Goal: Find specific page/section: Find specific page/section

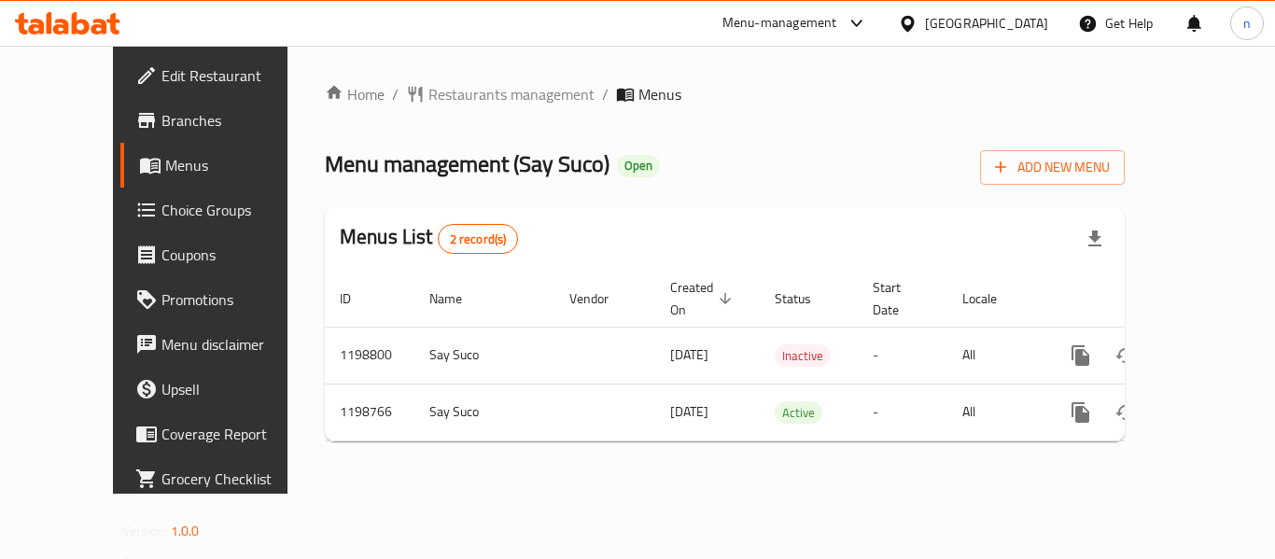
click at [918, 22] on icon at bounding box center [908, 24] width 20 height 20
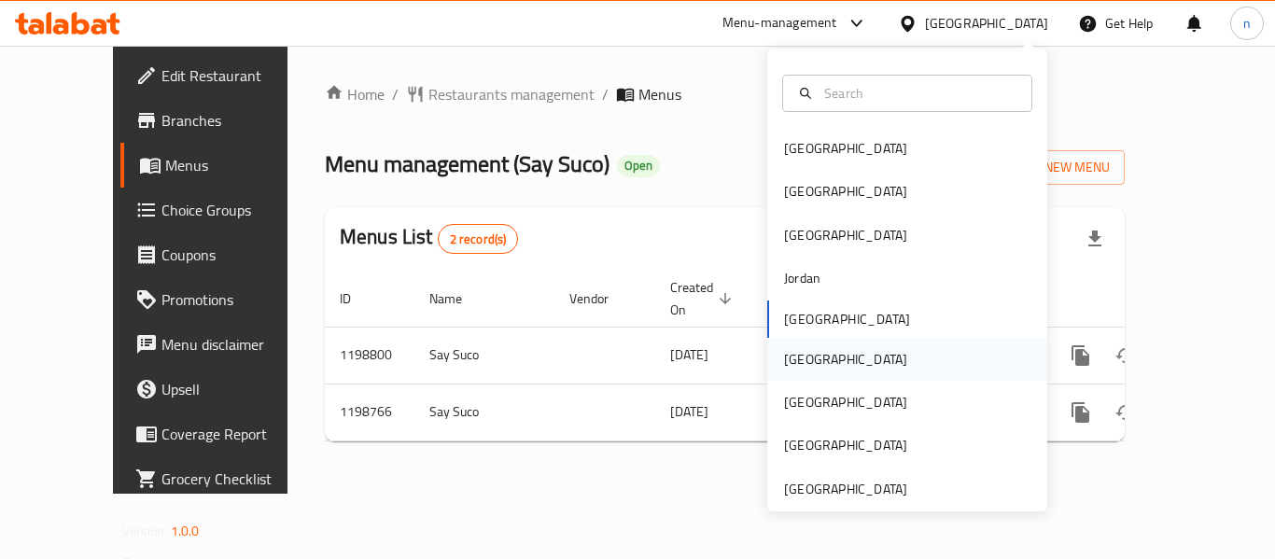
click at [808, 362] on div "Oman" at bounding box center [845, 359] width 153 height 43
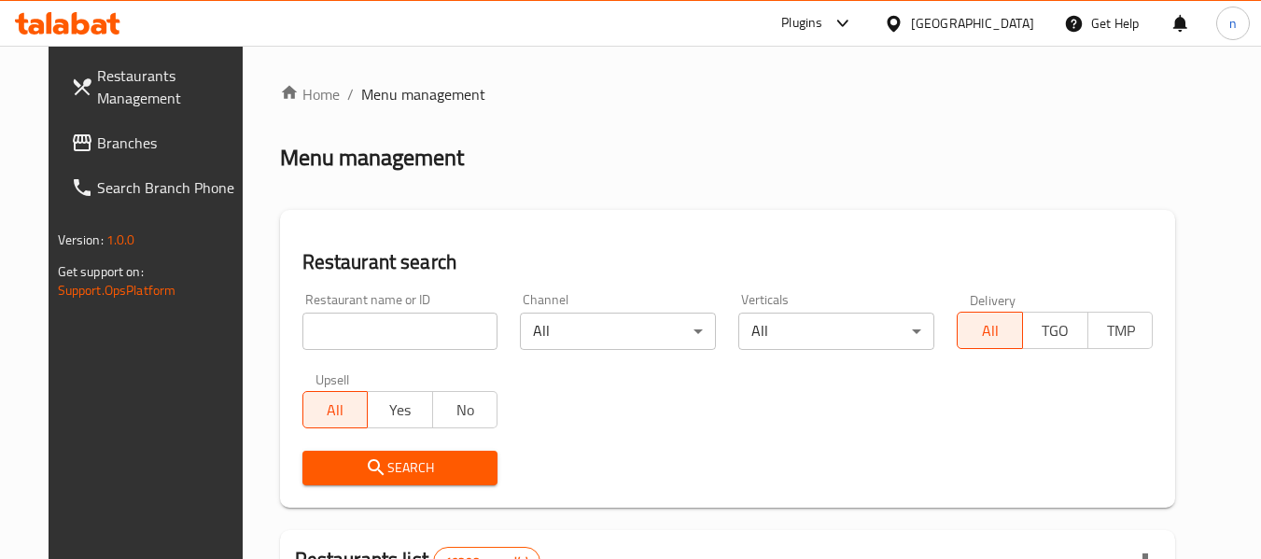
click at [848, 23] on icon at bounding box center [842, 23] width 11 height 7
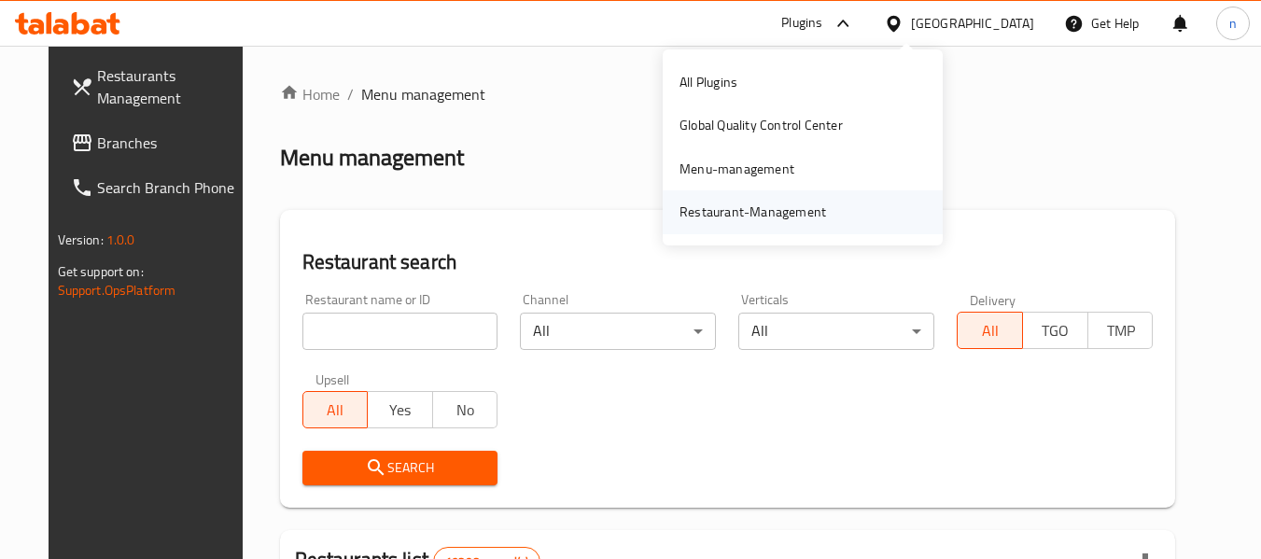
click at [766, 212] on div "Restaurant-Management" at bounding box center [753, 212] width 147 height 21
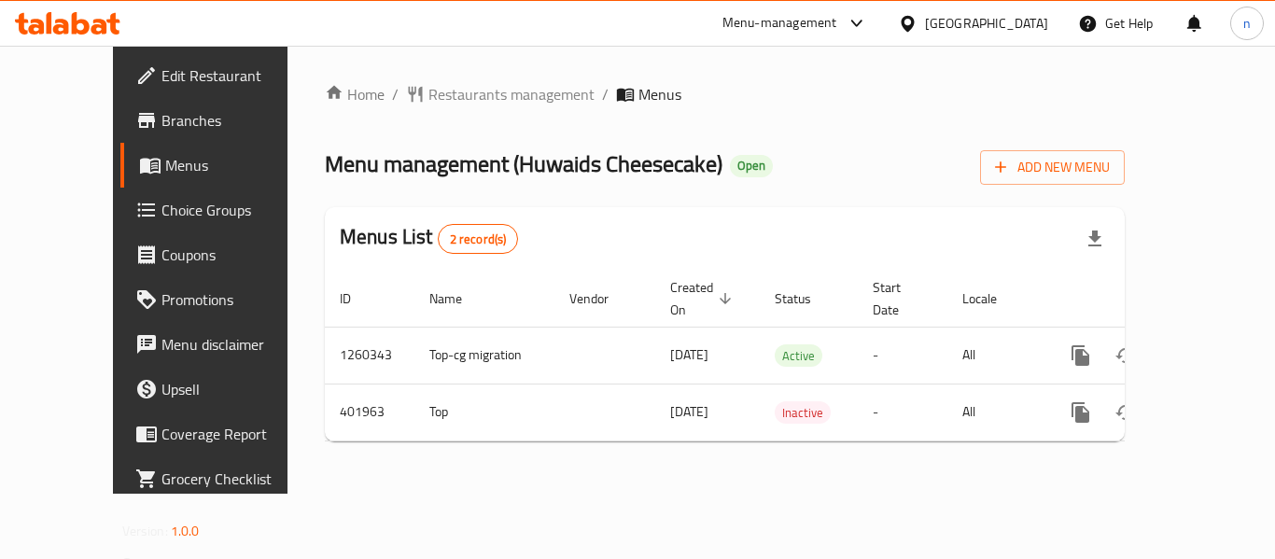
click at [918, 24] on icon at bounding box center [908, 24] width 20 height 20
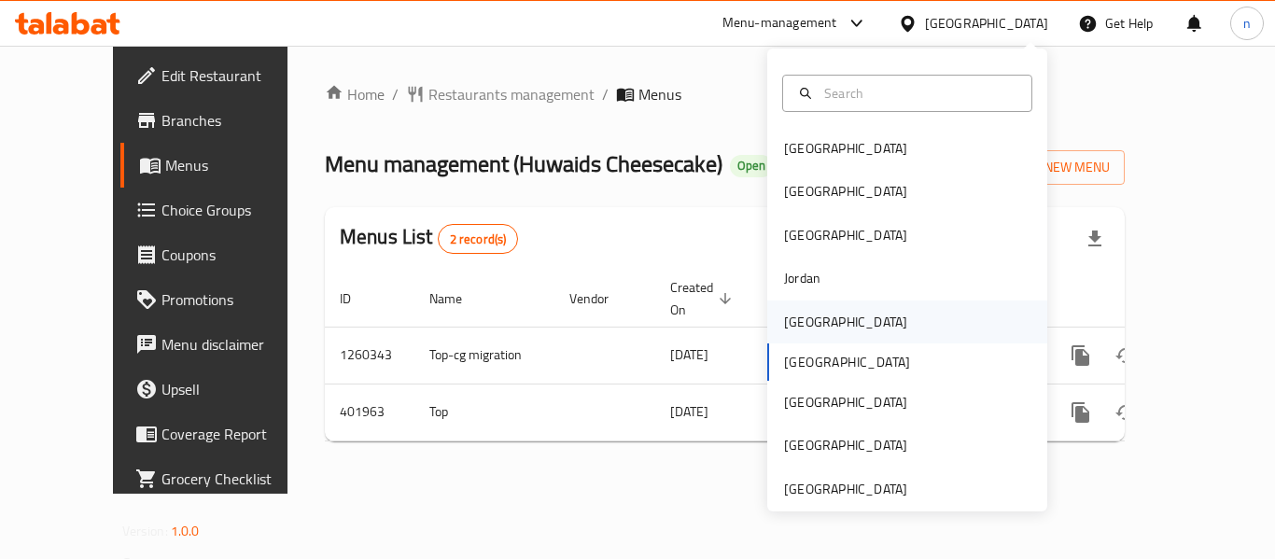
click at [796, 326] on div "[GEOGRAPHIC_DATA]" at bounding box center [845, 322] width 123 height 21
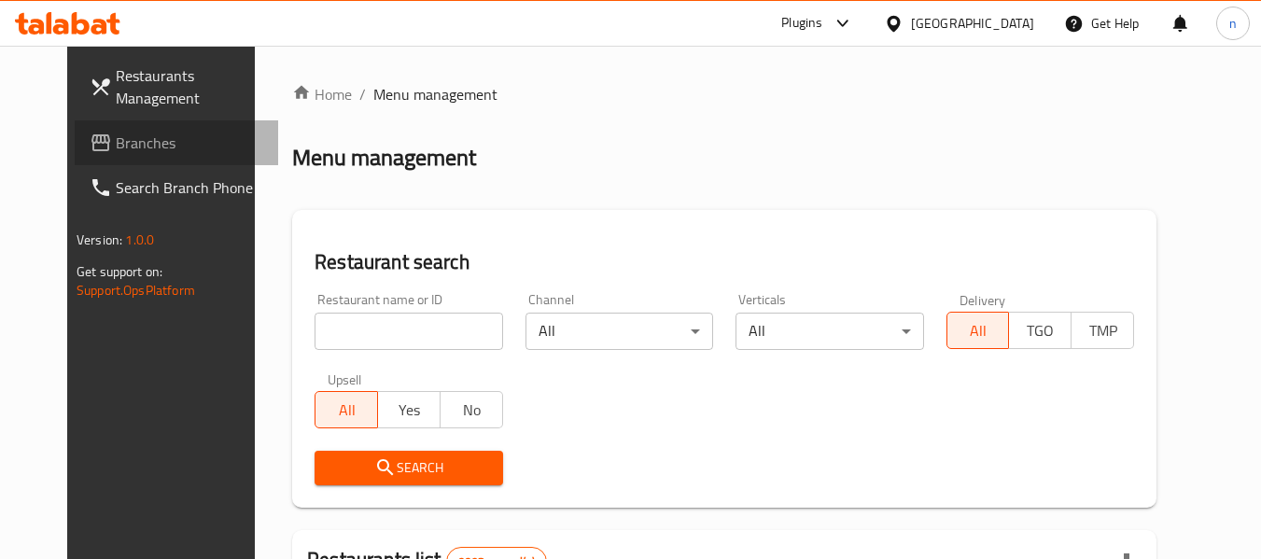
click at [116, 150] on span "Branches" at bounding box center [190, 143] width 148 height 22
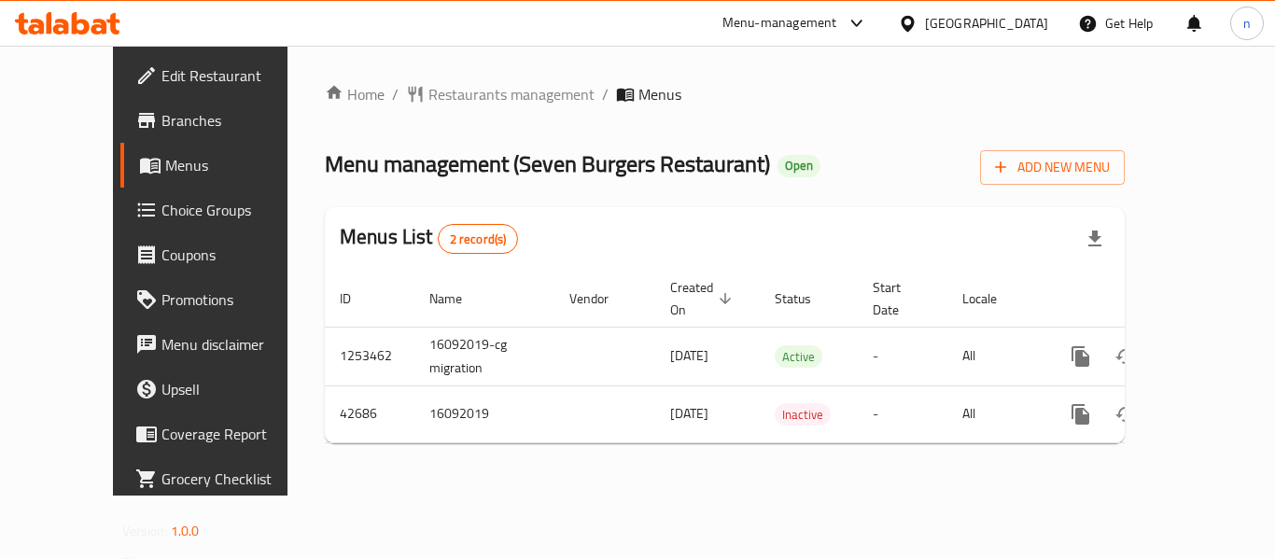
click at [868, 21] on icon at bounding box center [857, 23] width 22 height 22
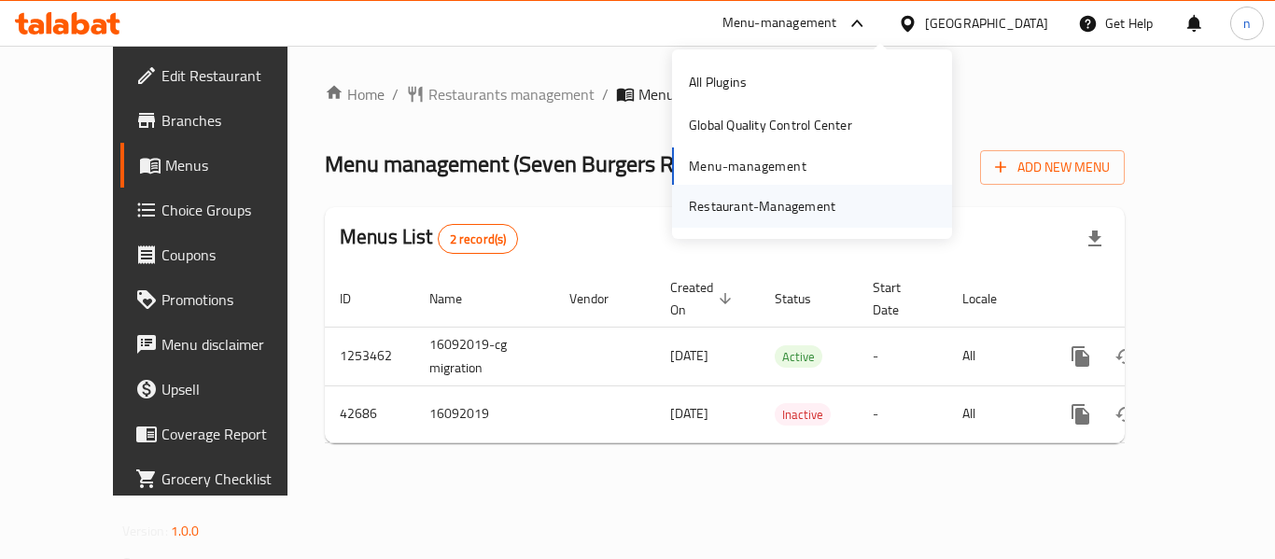
click at [776, 215] on div "Restaurant-Management" at bounding box center [762, 206] width 147 height 21
